Goal: Task Accomplishment & Management: Use online tool/utility

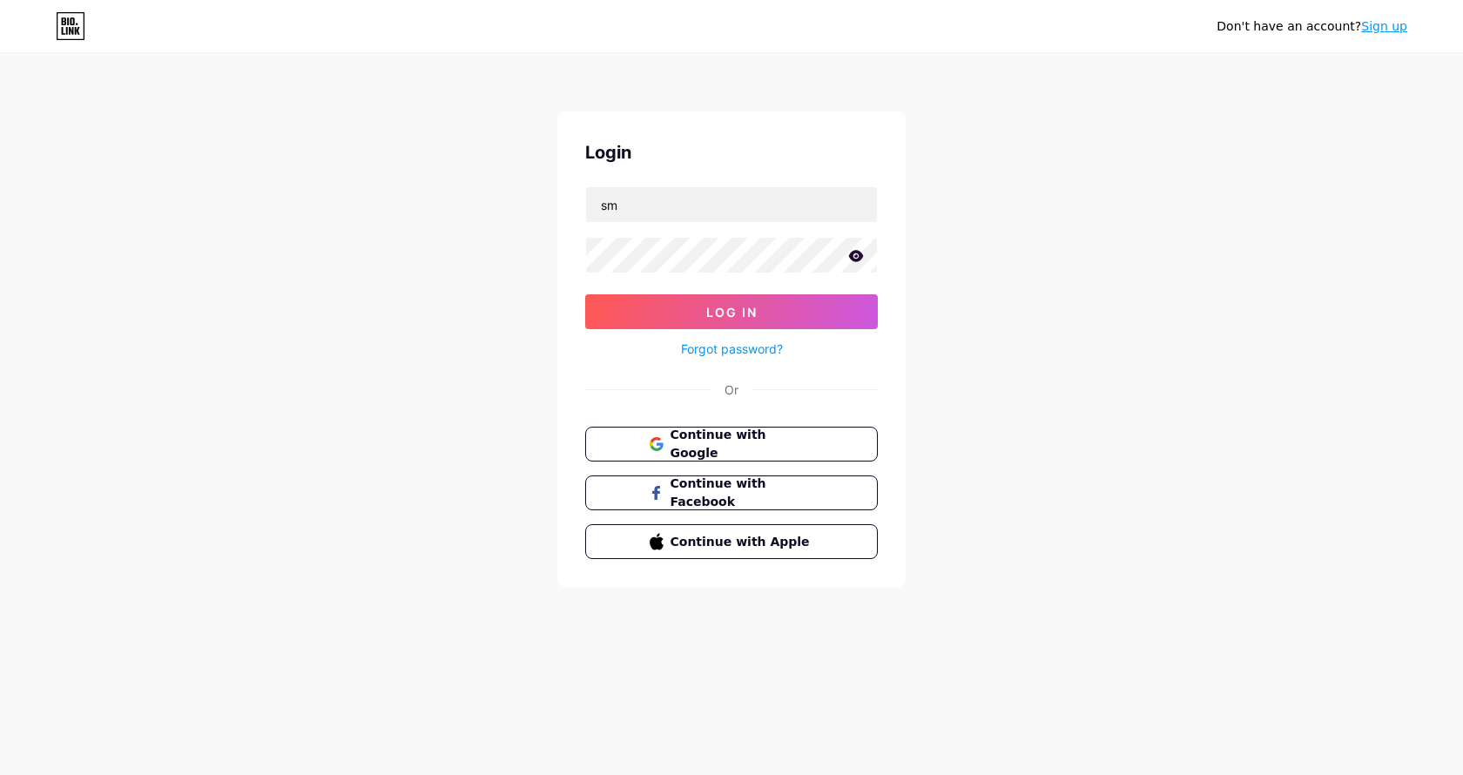
type input "s"
click at [696, 193] on input "text" at bounding box center [731, 204] width 291 height 35
click at [990, 333] on div "Don't have an account? Sign up Login Log In Forgot password? Or Continue with G…" at bounding box center [731, 321] width 1463 height 643
click at [688, 205] on input "text" at bounding box center [731, 204] width 291 height 35
type input "hortifrutidias"
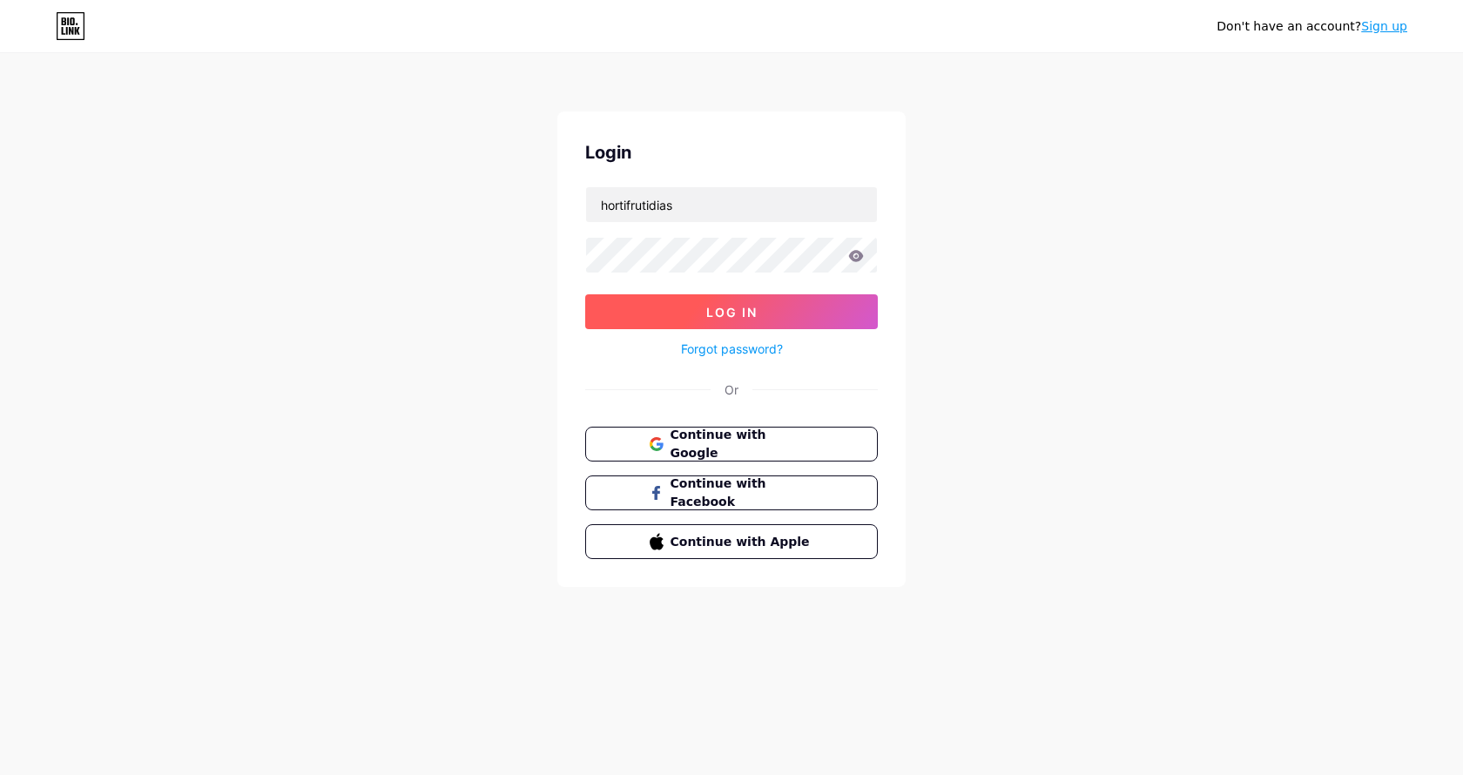
click at [675, 300] on button "Log In" at bounding box center [731, 311] width 293 height 35
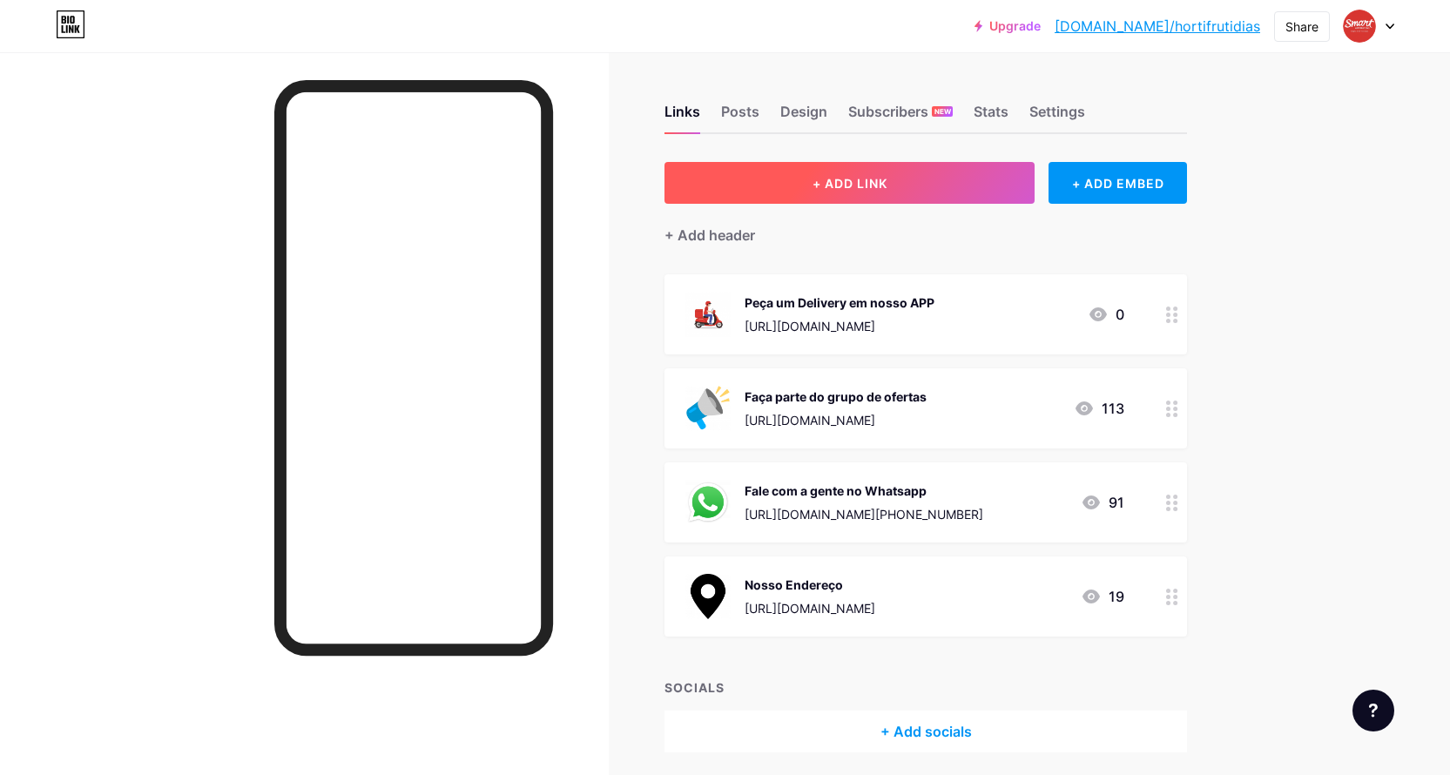
click at [995, 185] on button "+ ADD LINK" at bounding box center [849, 183] width 370 height 42
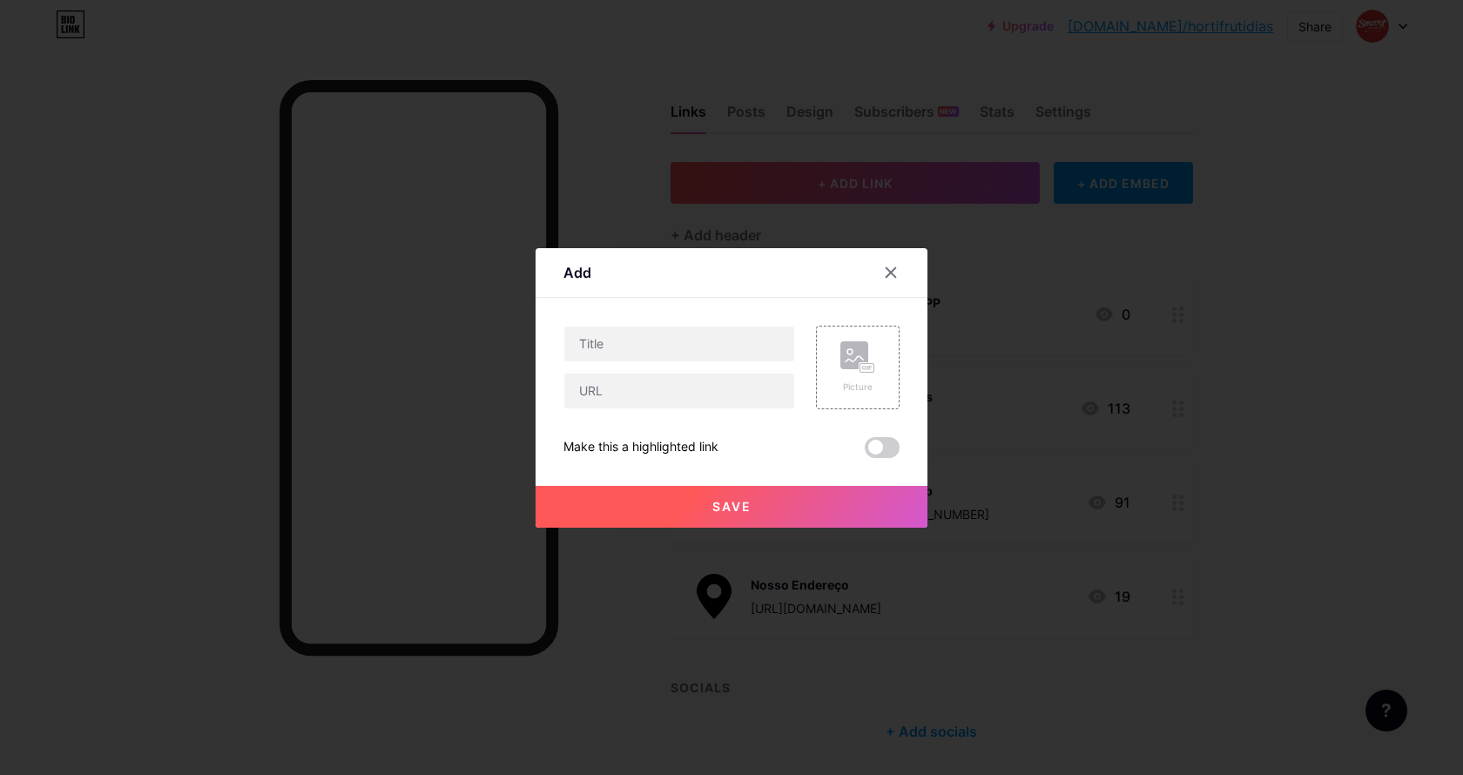
click at [711, 363] on div at bounding box center [679, 368] width 232 height 84
click at [718, 351] on input "text" at bounding box center [679, 344] width 230 height 35
type input "App do Club Smart"
click at [645, 402] on input "text" at bounding box center [679, 391] width 230 height 35
paste input "[URL][DOMAIN_NAME]"
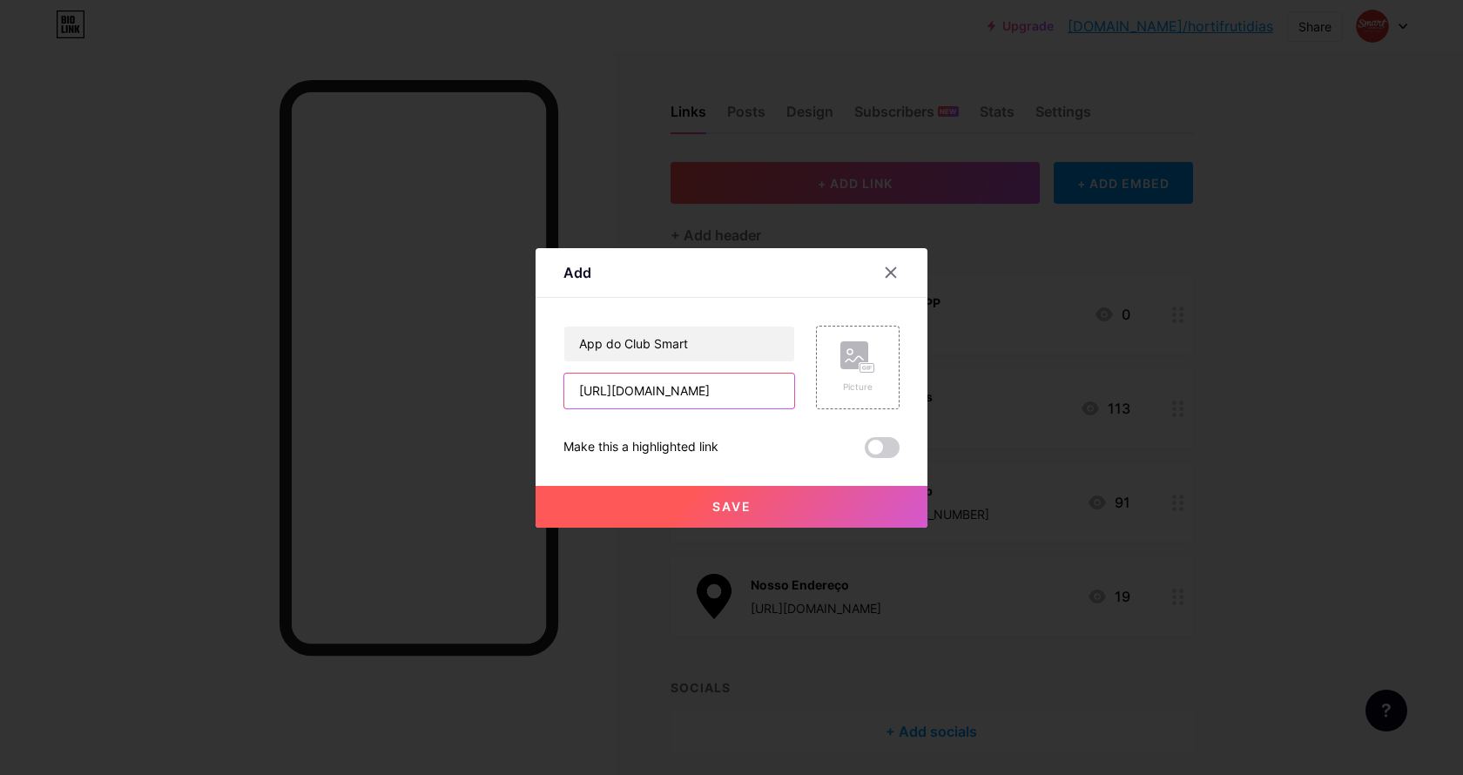
type input "[URL][DOMAIN_NAME]"
click at [785, 299] on div "Content YouTube Play YouTube video without leaving your page. ADD Vimeo Play Vi…" at bounding box center [731, 378] width 336 height 160
click at [840, 372] on icon at bounding box center [857, 357] width 35 height 32
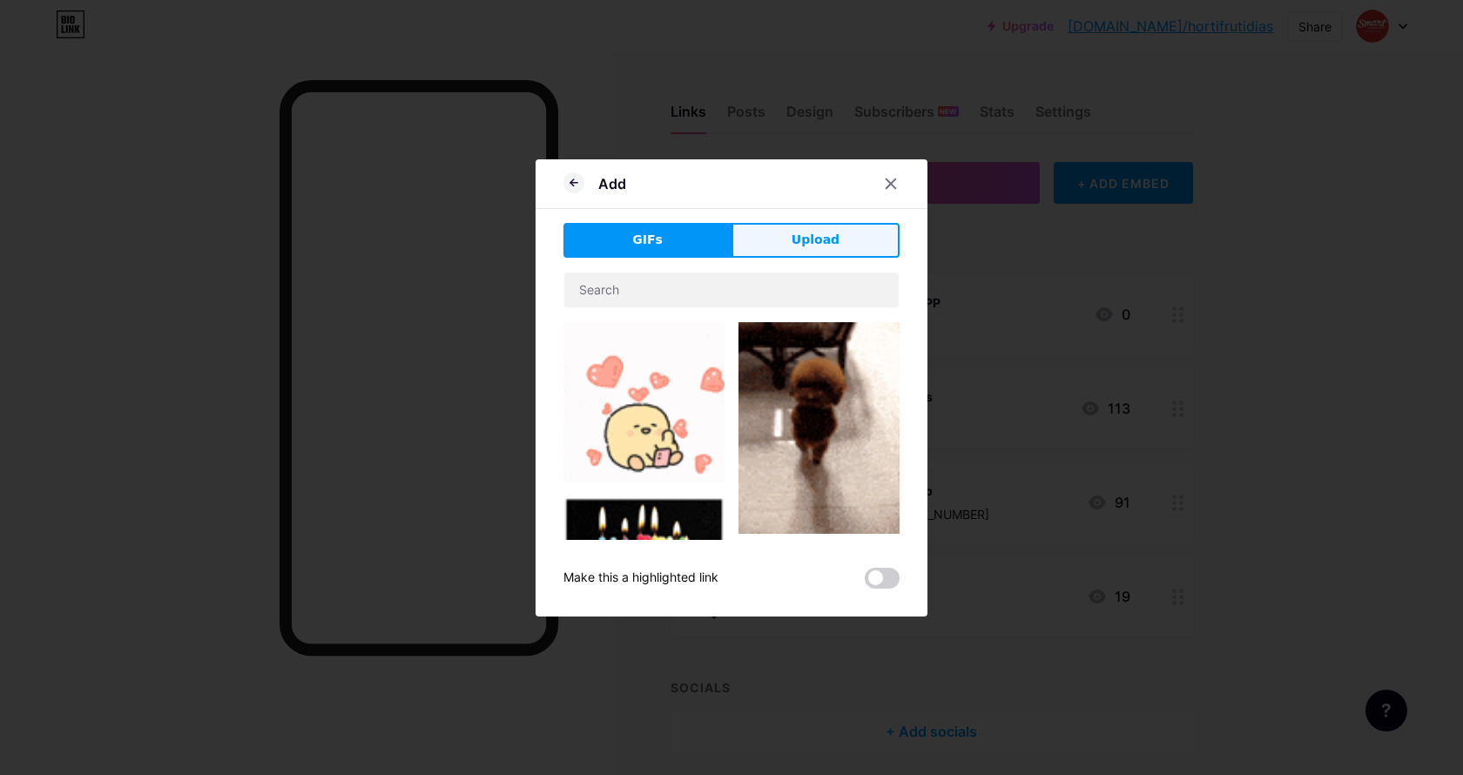
click at [793, 247] on span "Upload" at bounding box center [816, 240] width 48 height 18
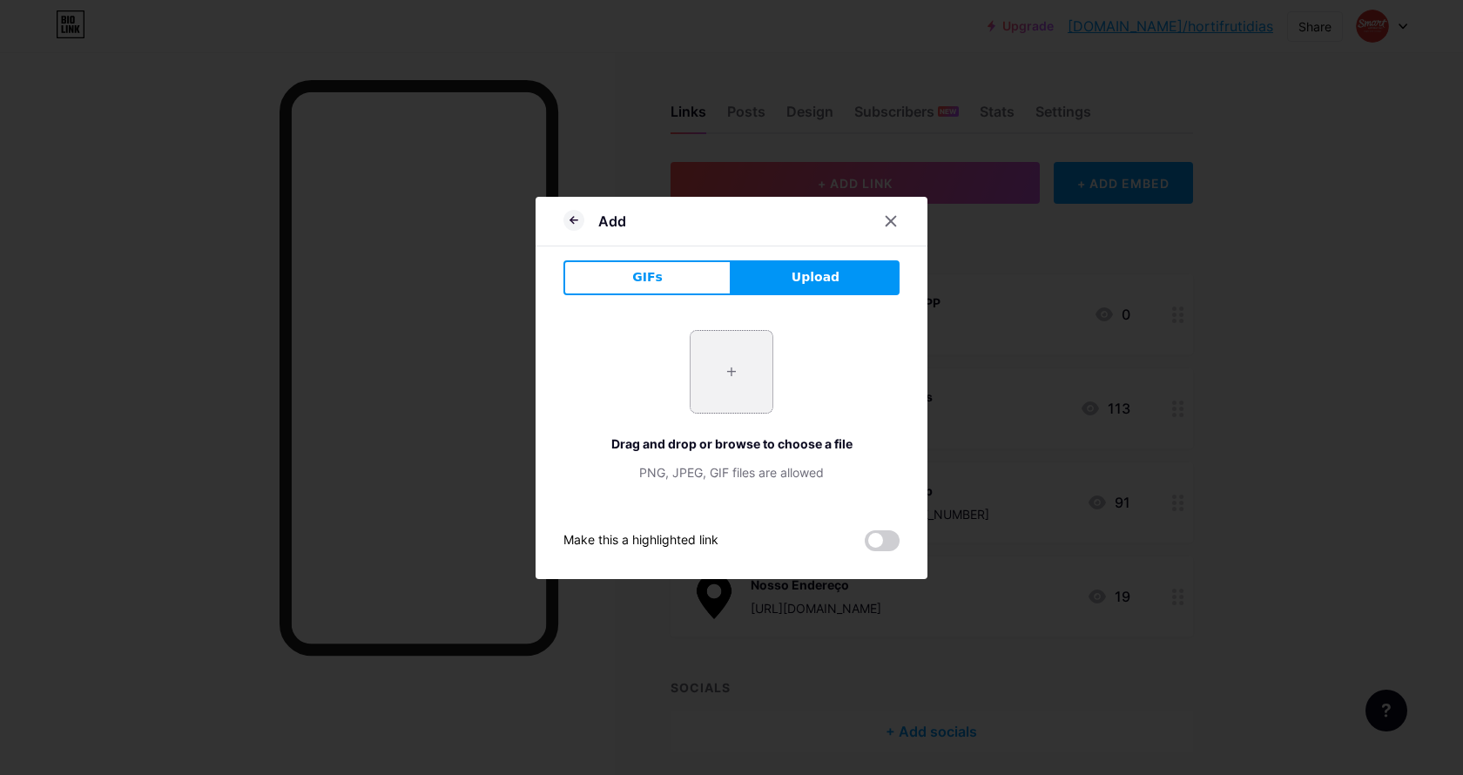
click at [710, 363] on input "file" at bounding box center [732, 372] width 82 height 82
type input "C:\fakepath\unnamed.png"
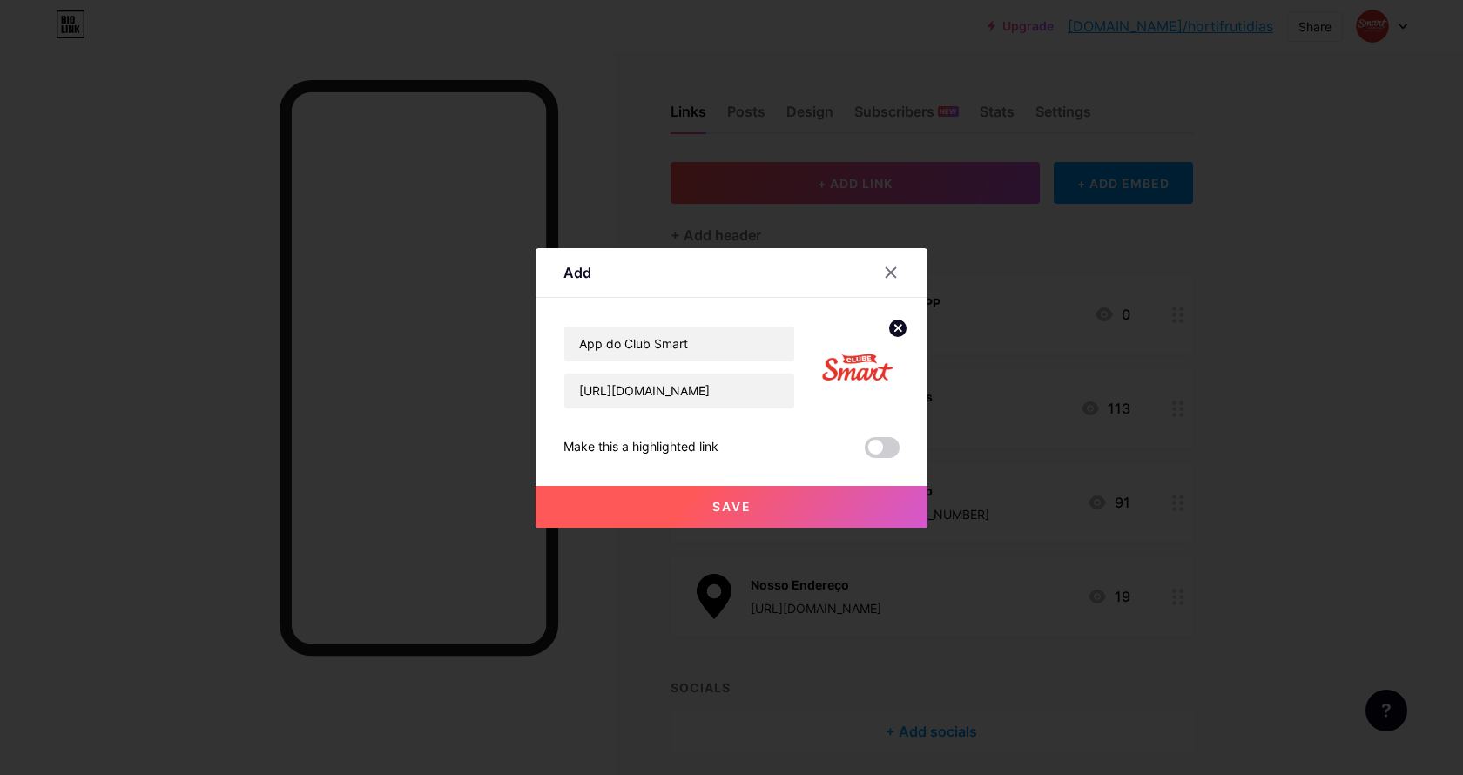
click at [803, 509] on button "Save" at bounding box center [732, 507] width 392 height 42
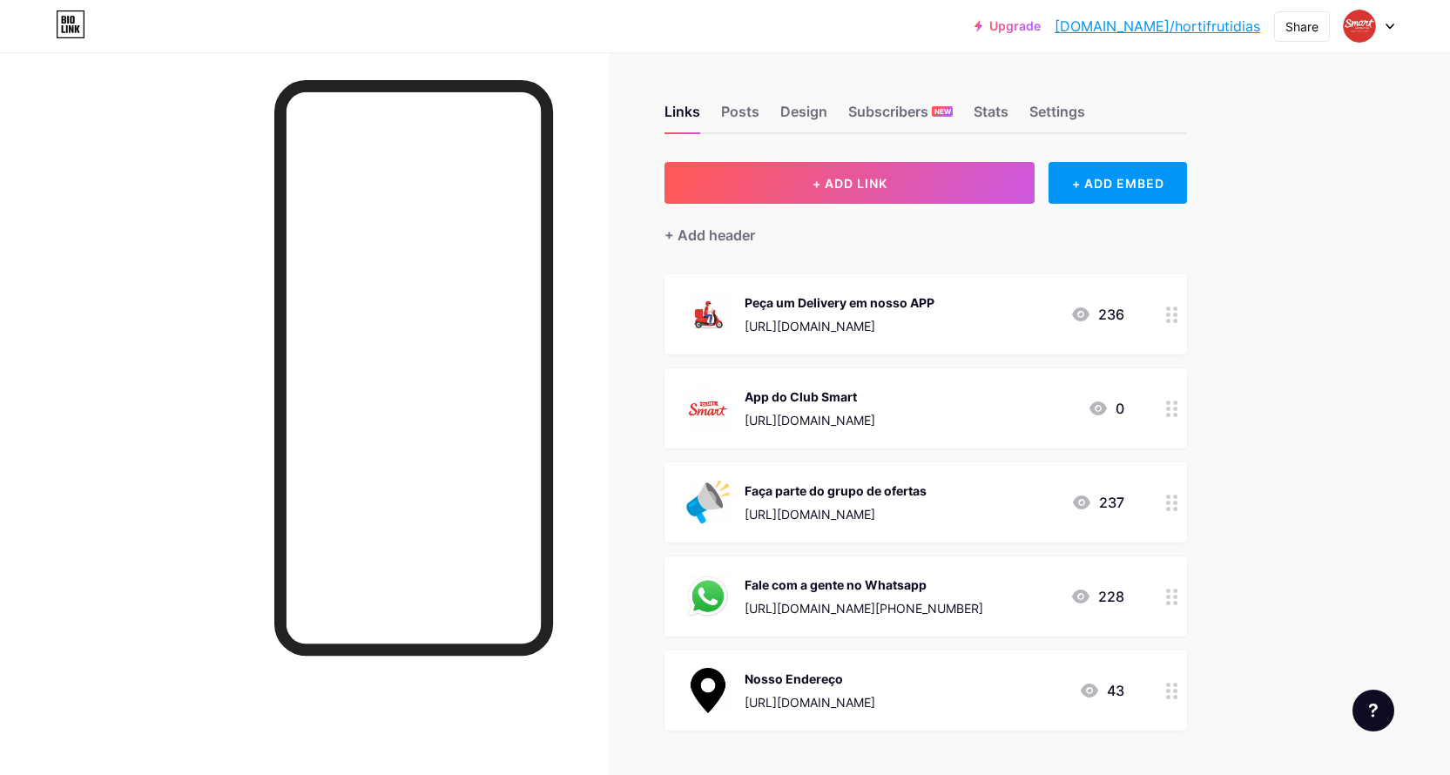
click at [984, 390] on div "App do Club Smart [URL][DOMAIN_NAME] 0" at bounding box center [904, 408] width 439 height 45
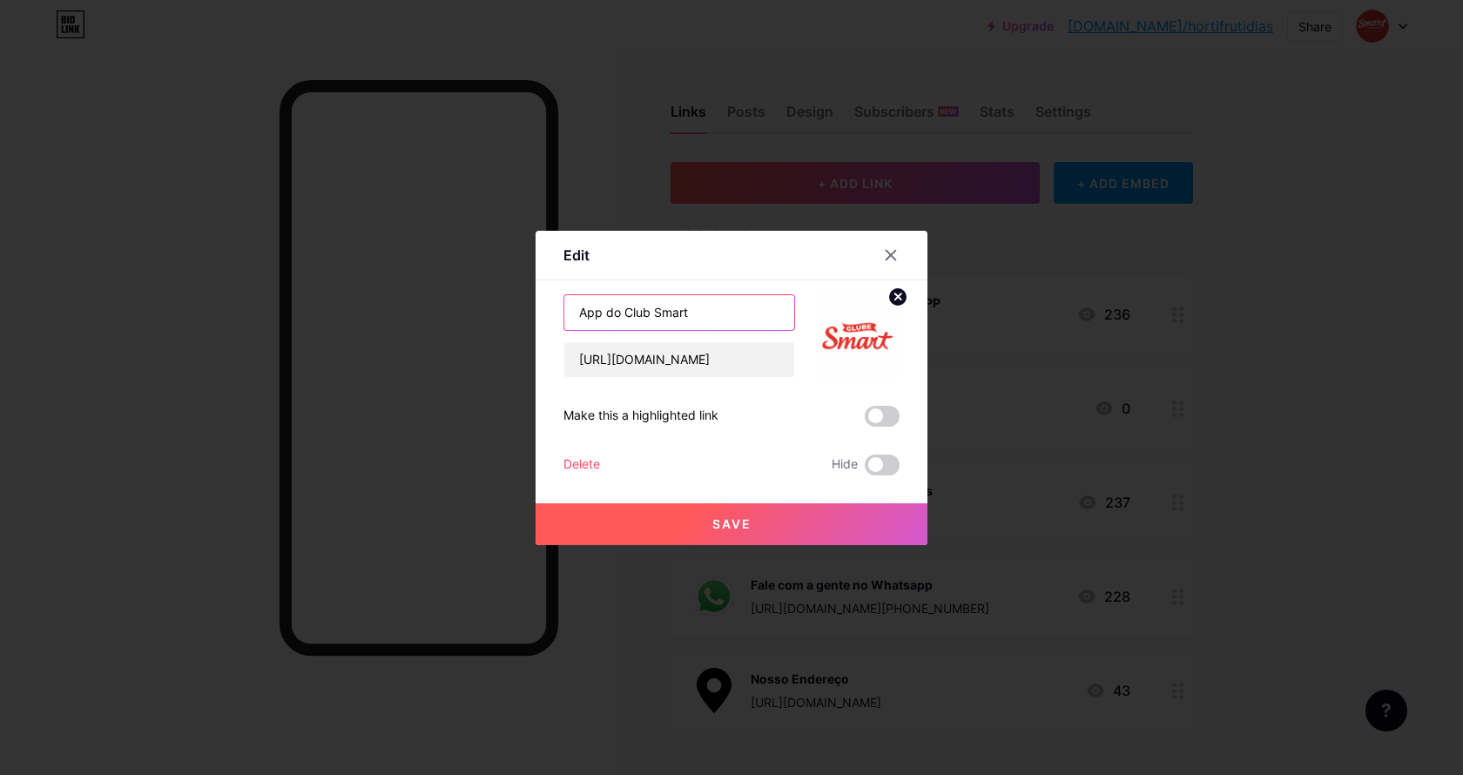
click at [571, 310] on input "App do Club Smart" at bounding box center [679, 312] width 230 height 35
type input "Baixe o App do Club Smart"
click at [743, 534] on button "Save" at bounding box center [732, 524] width 392 height 42
